Goal: Information Seeking & Learning: Learn about a topic

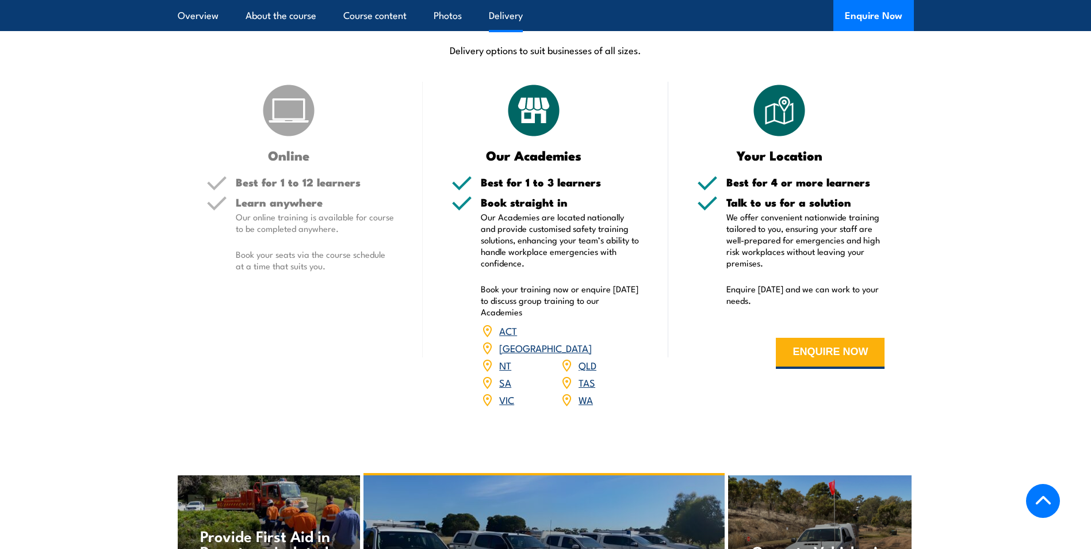
scroll to position [1437, 0]
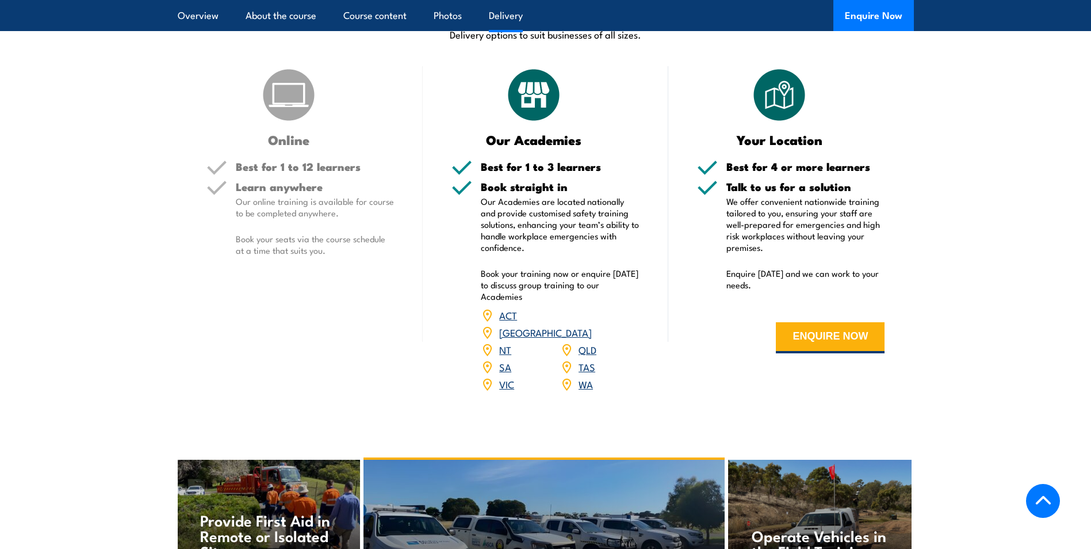
click at [503, 342] on link "NT" at bounding box center [505, 349] width 12 height 14
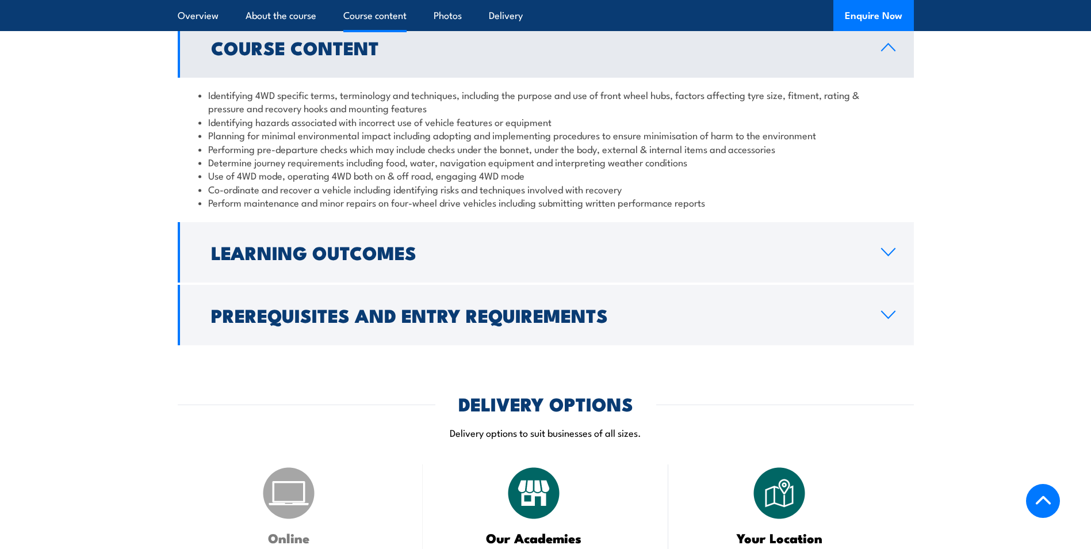
scroll to position [1035, 0]
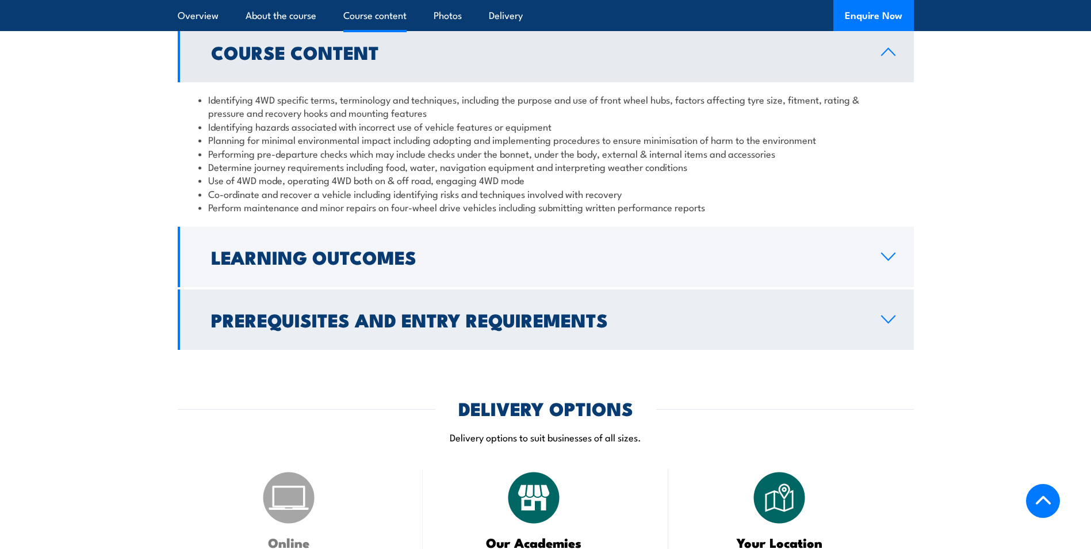
click at [500, 320] on h2 "Prerequisites and Entry Requirements" at bounding box center [536, 319] width 651 height 16
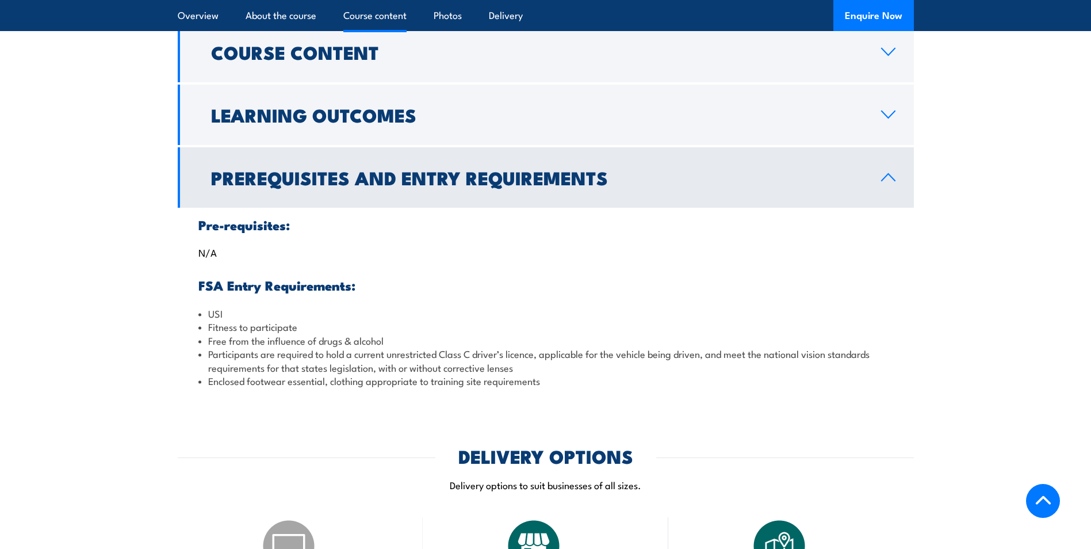
click at [515, 185] on h2 "Prerequisites and Entry Requirements" at bounding box center [536, 177] width 651 height 16
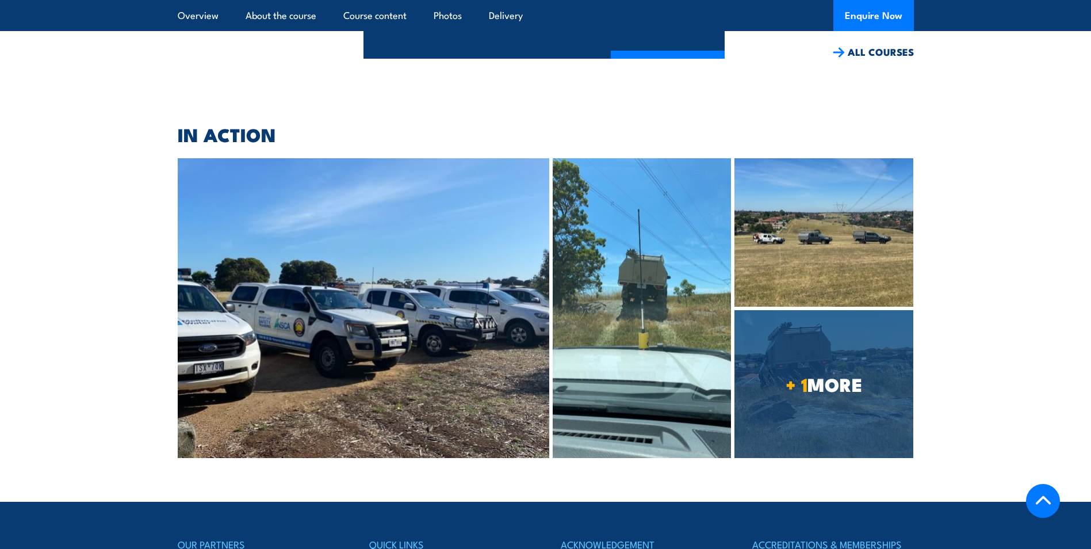
scroll to position [2242, 0]
